Goal: Task Accomplishment & Management: Manage account settings

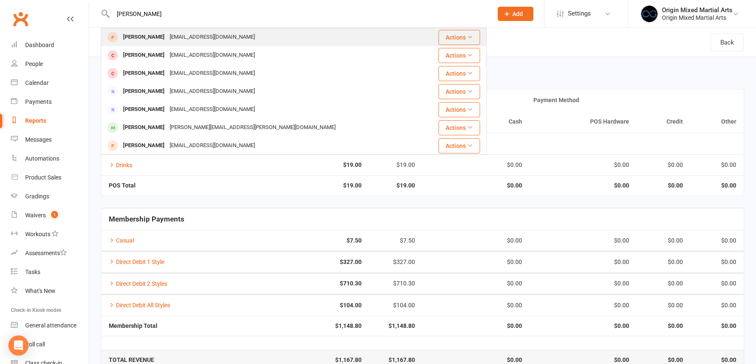
type input "[PERSON_NAME]"
click at [145, 34] on div "[PERSON_NAME]" at bounding box center [144, 37] width 47 height 12
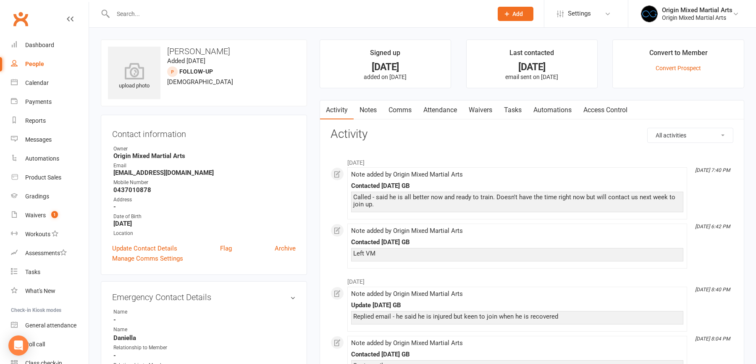
click at [473, 110] on link "Waivers" at bounding box center [480, 109] width 35 height 19
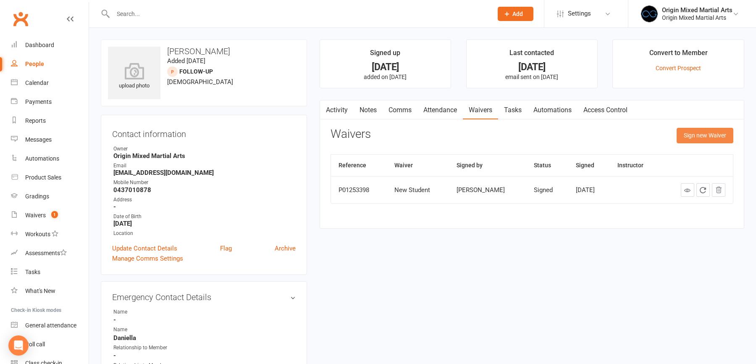
click at [699, 137] on button "Sign new Waiver" at bounding box center [705, 135] width 57 height 15
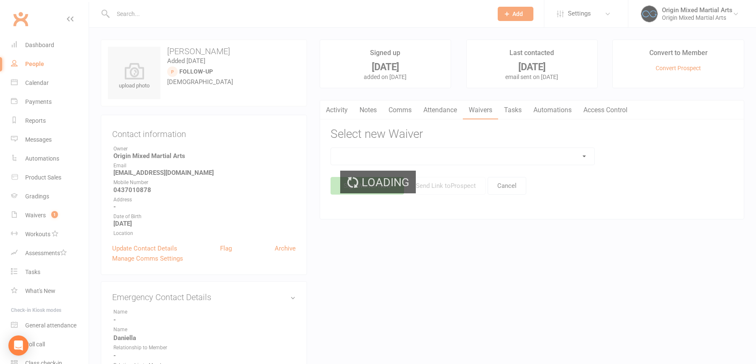
click at [356, 158] on select at bounding box center [463, 156] width 264 height 17
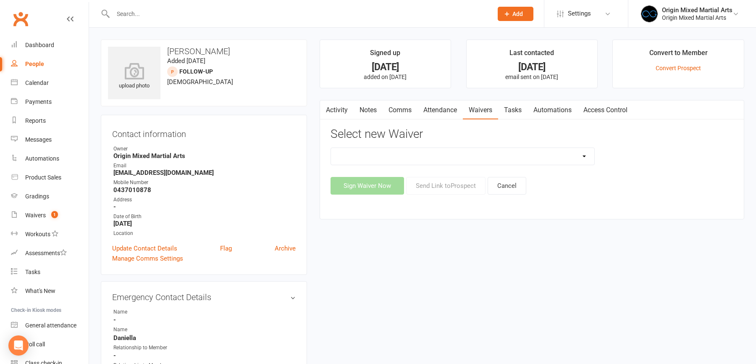
select select "6284"
click at [331, 148] on select "Change of Payment Details Membership Casual Membership Casual (Cash/EFTPOS) Mem…" at bounding box center [463, 156] width 264 height 17
click at [432, 186] on button "Send Link to [GEOGRAPHIC_DATA]" at bounding box center [445, 186] width 79 height 18
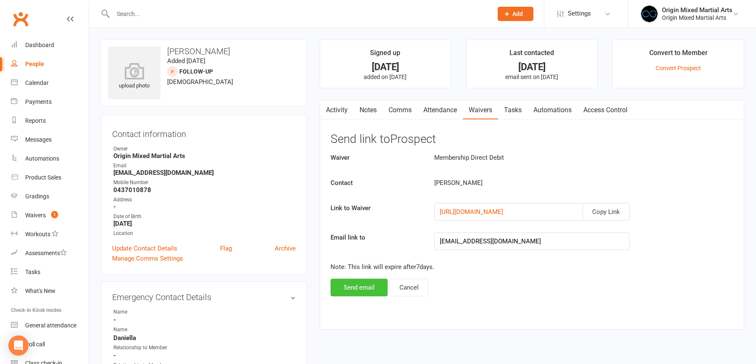
click at [355, 284] on button "Send email" at bounding box center [359, 287] width 57 height 18
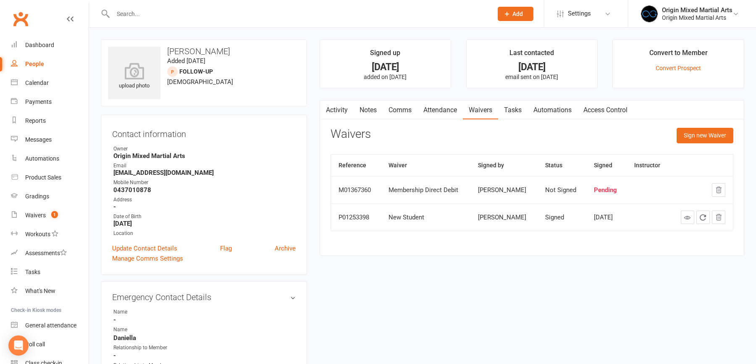
click at [370, 105] on link "Notes" at bounding box center [368, 109] width 29 height 19
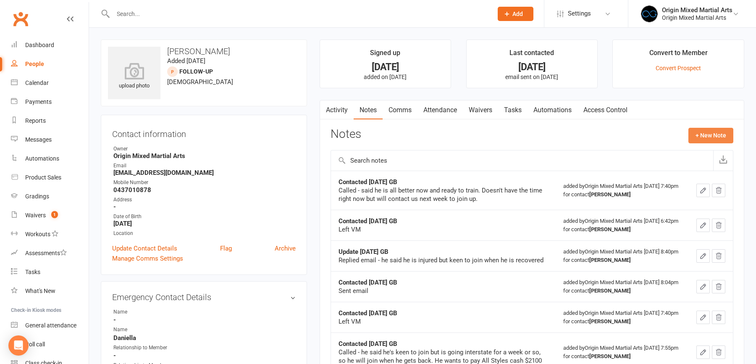
click at [717, 128] on button "+ New Note" at bounding box center [710, 135] width 45 height 15
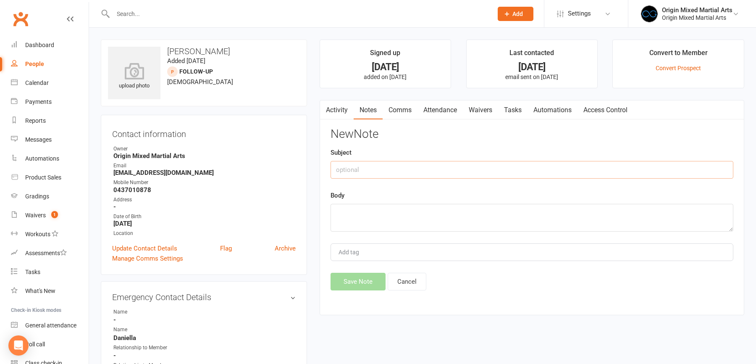
click at [342, 163] on input "text" at bounding box center [532, 170] width 403 height 18
type input "Sent Membership Form"
click at [356, 215] on textarea at bounding box center [532, 218] width 403 height 28
click at [335, 213] on textarea "Start on [DATE]" at bounding box center [532, 218] width 403 height 28
type textarea "Note, away so start on [DATE]"
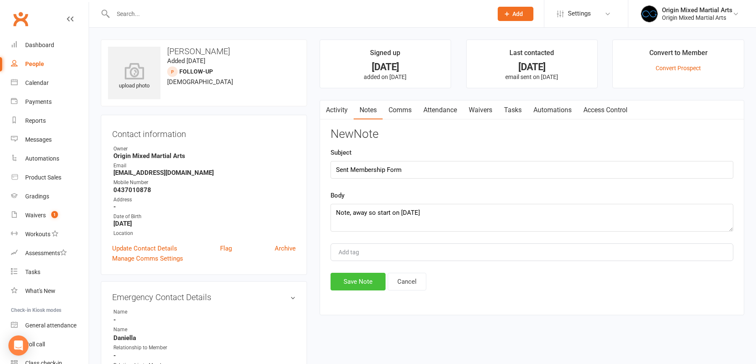
click at [353, 284] on button "Save Note" at bounding box center [358, 282] width 55 height 18
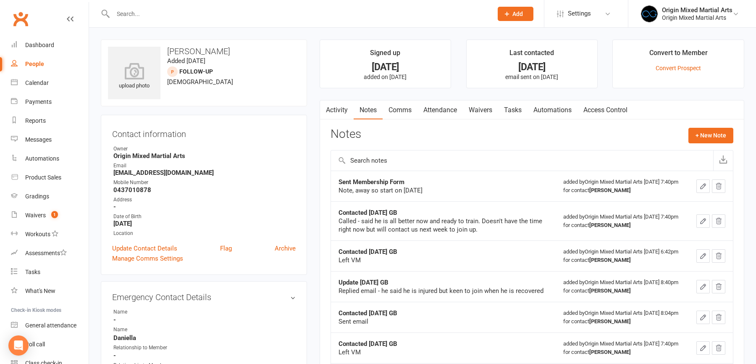
click at [125, 8] on input "text" at bounding box center [298, 14] width 376 height 12
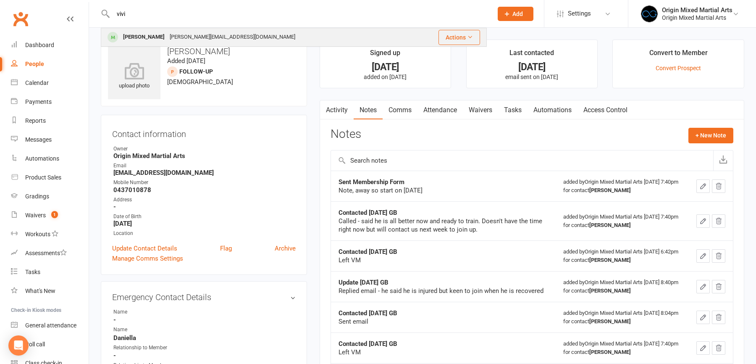
type input "vivi"
click at [167, 32] on div "[PERSON_NAME][EMAIL_ADDRESS][DOMAIN_NAME]" at bounding box center [232, 37] width 131 height 12
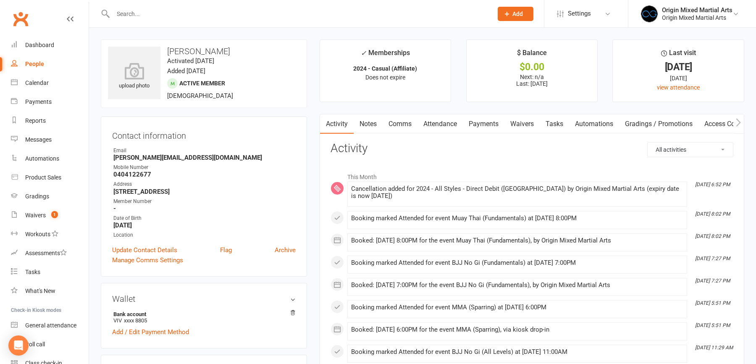
click at [480, 121] on link "Payments" at bounding box center [484, 123] width 42 height 19
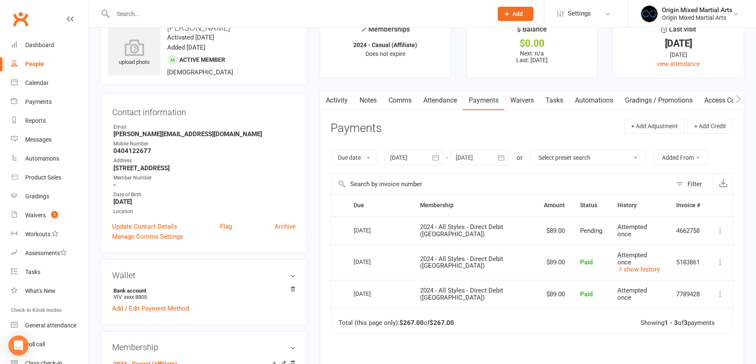
scroll to position [28, 0]
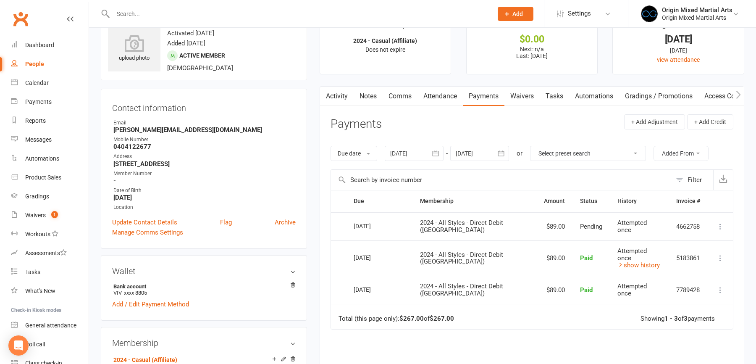
click at [721, 223] on icon at bounding box center [720, 226] width 8 height 8
click at [526, 312] on td "Total (this page only): $267.00 of $267.00 Showing 1 - 3 of 3 payments" at bounding box center [532, 316] width 402 height 25
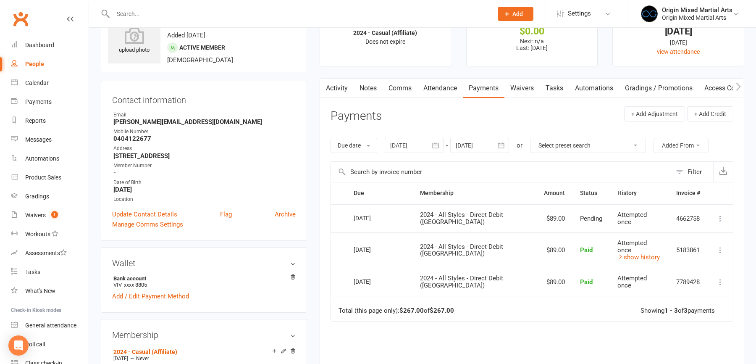
scroll to position [133, 0]
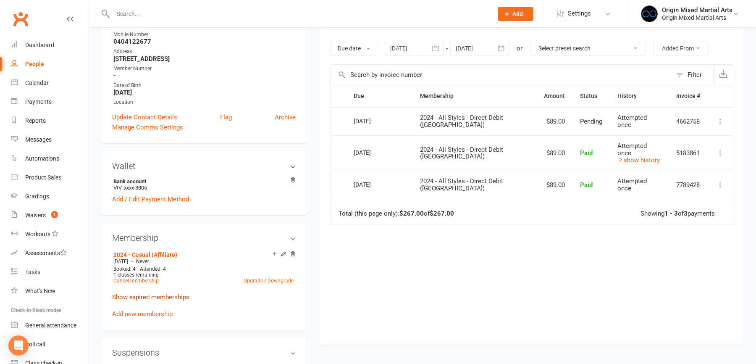
click at [161, 297] on link "Show expired memberships" at bounding box center [150, 297] width 77 height 8
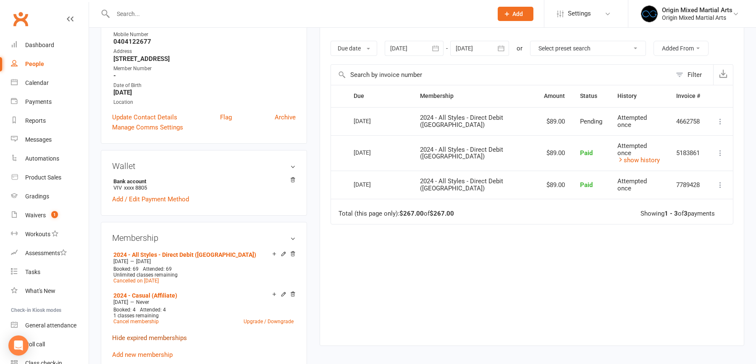
click at [155, 334] on link "Hide expired memberships" at bounding box center [149, 338] width 75 height 8
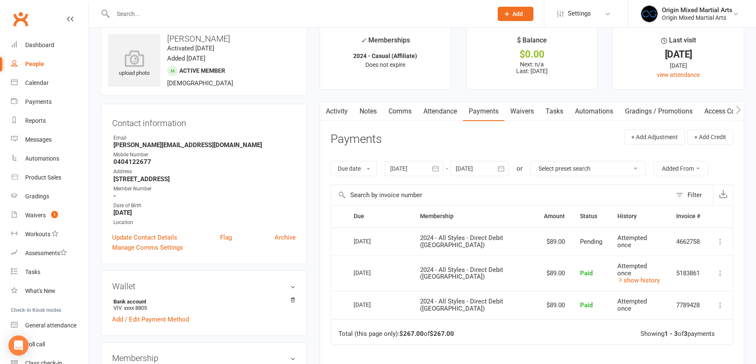
scroll to position [0, 0]
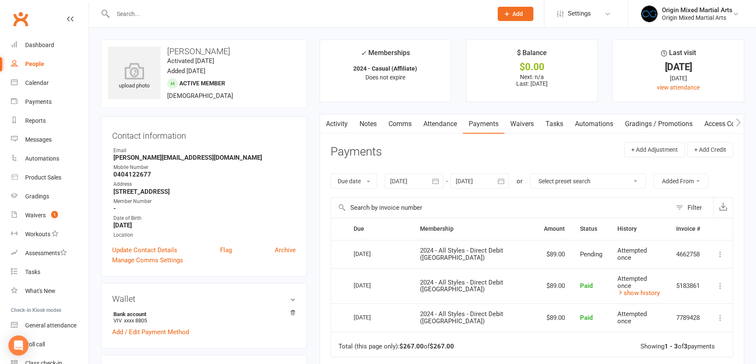
click at [37, 63] on div "People" at bounding box center [34, 63] width 19 height 7
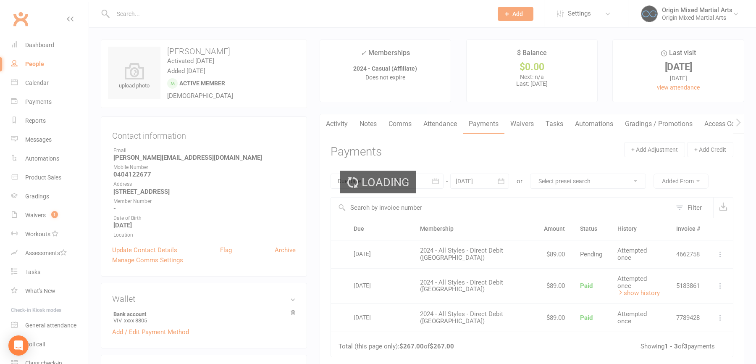
select select "100"
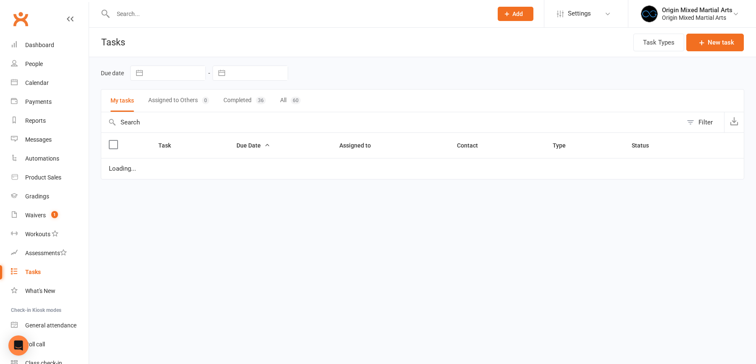
select select "started"
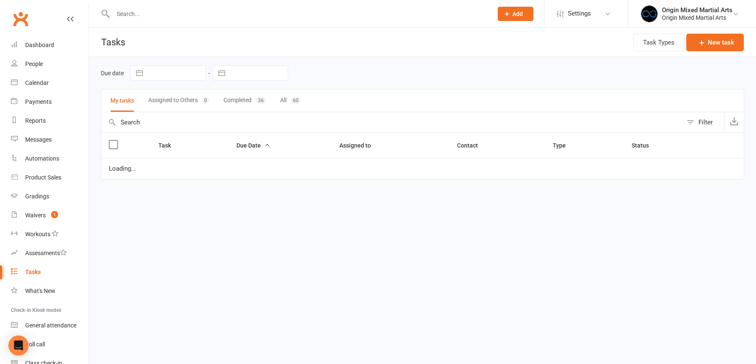
select select "started"
select select "waiting"
select select "started"
select select "waiting"
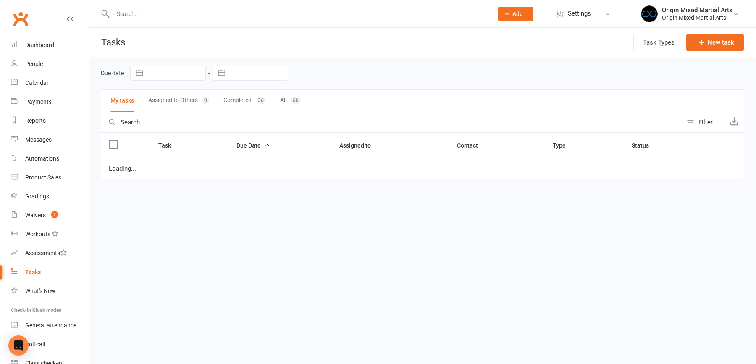
select select "started"
select select "waiting"
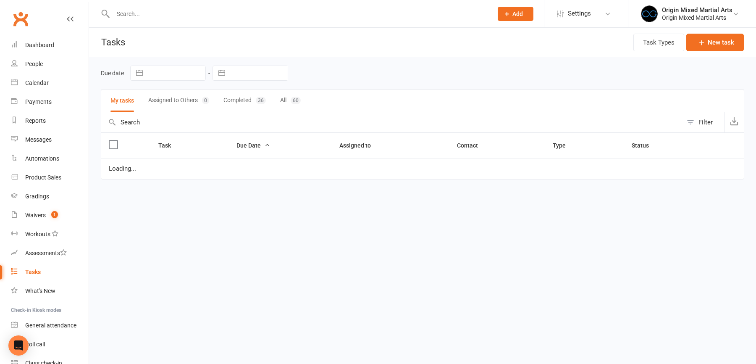
select select "waiting"
select select "started"
select select "waiting"
select select "started"
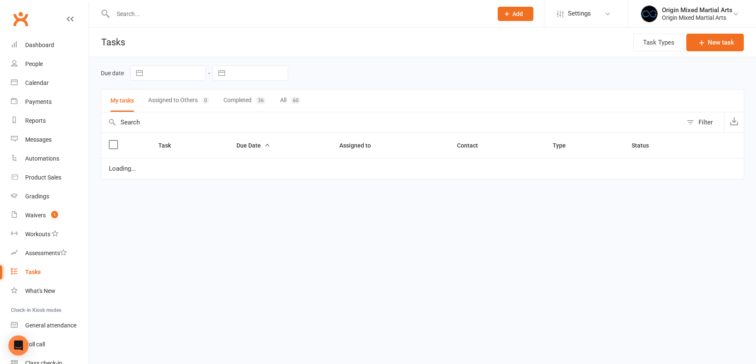
select select "started"
